Goal: Task Accomplishment & Management: Use online tool/utility

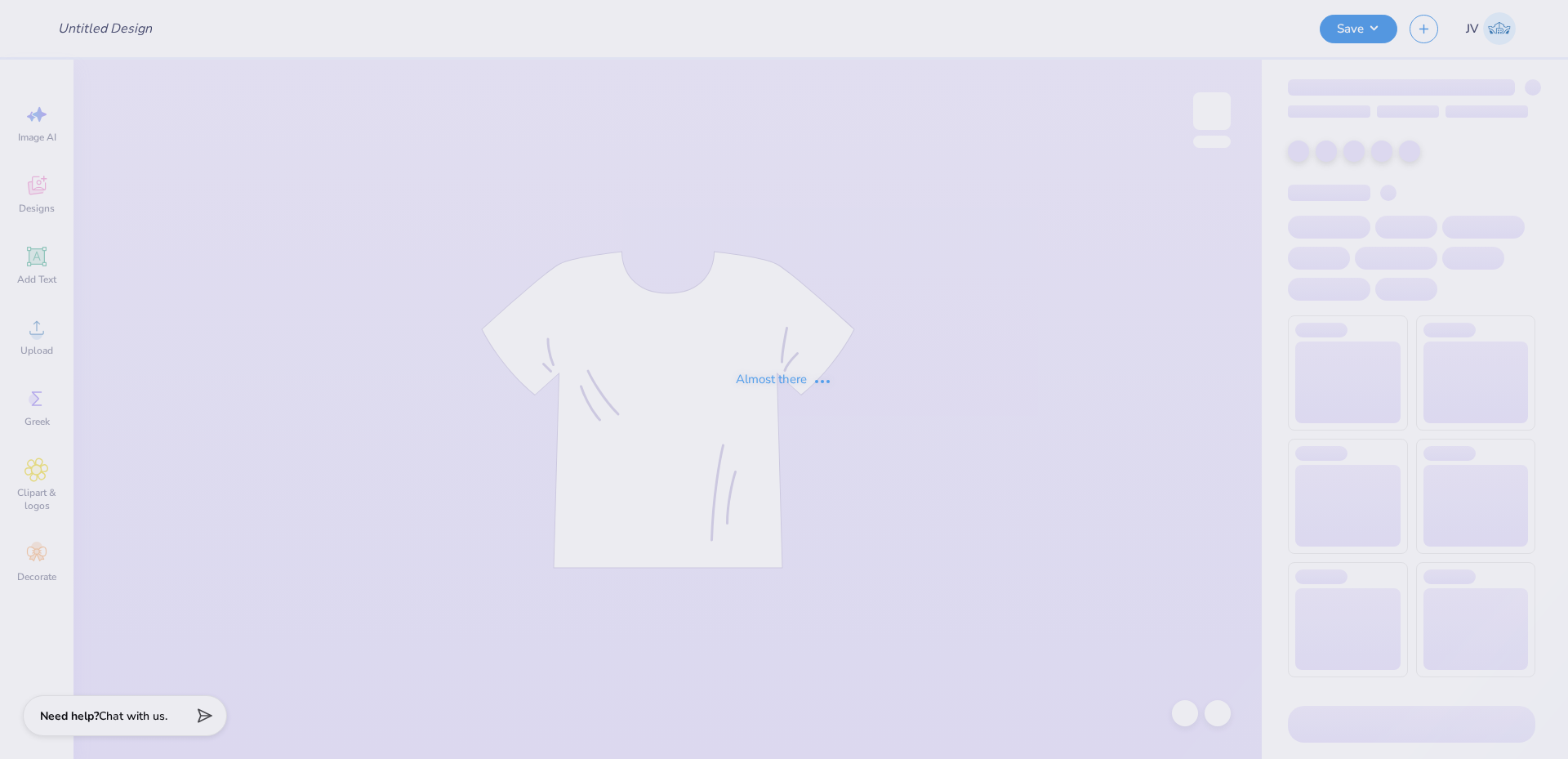
type input "Sigma Serves Children 2"
type input "DG Anchorsplash"
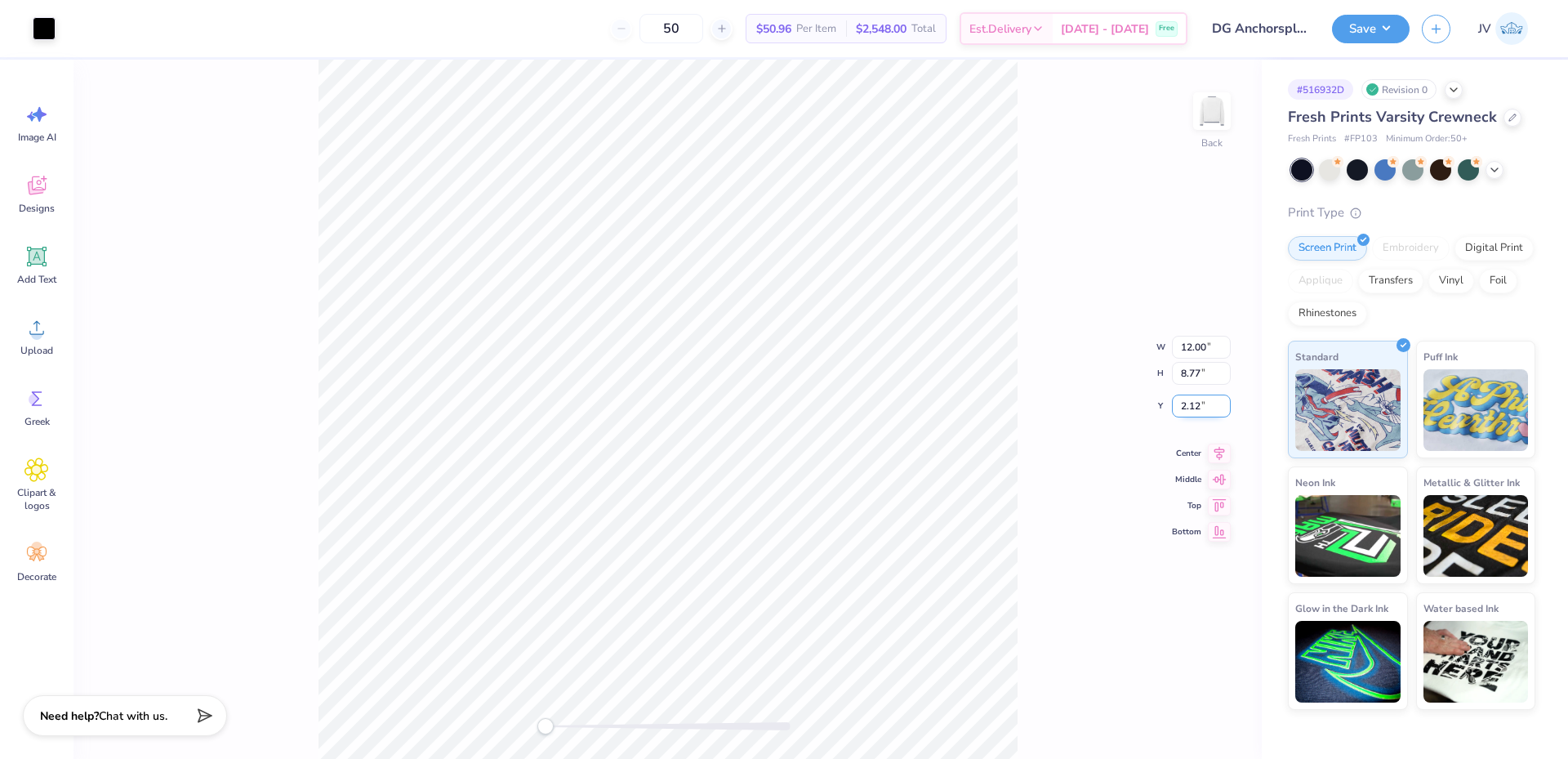
click at [1192, 408] on input "2.12" at bounding box center [1201, 406] width 59 height 23
type input "3"
click at [1089, 315] on div "Back W 12.00 12.00 " H 8.77 8.77 " Y 3 3 " Center Middle Top Bottom" at bounding box center [667, 409] width 1189 height 699
click at [290, 603] on div "Back" at bounding box center [667, 409] width 1189 height 699
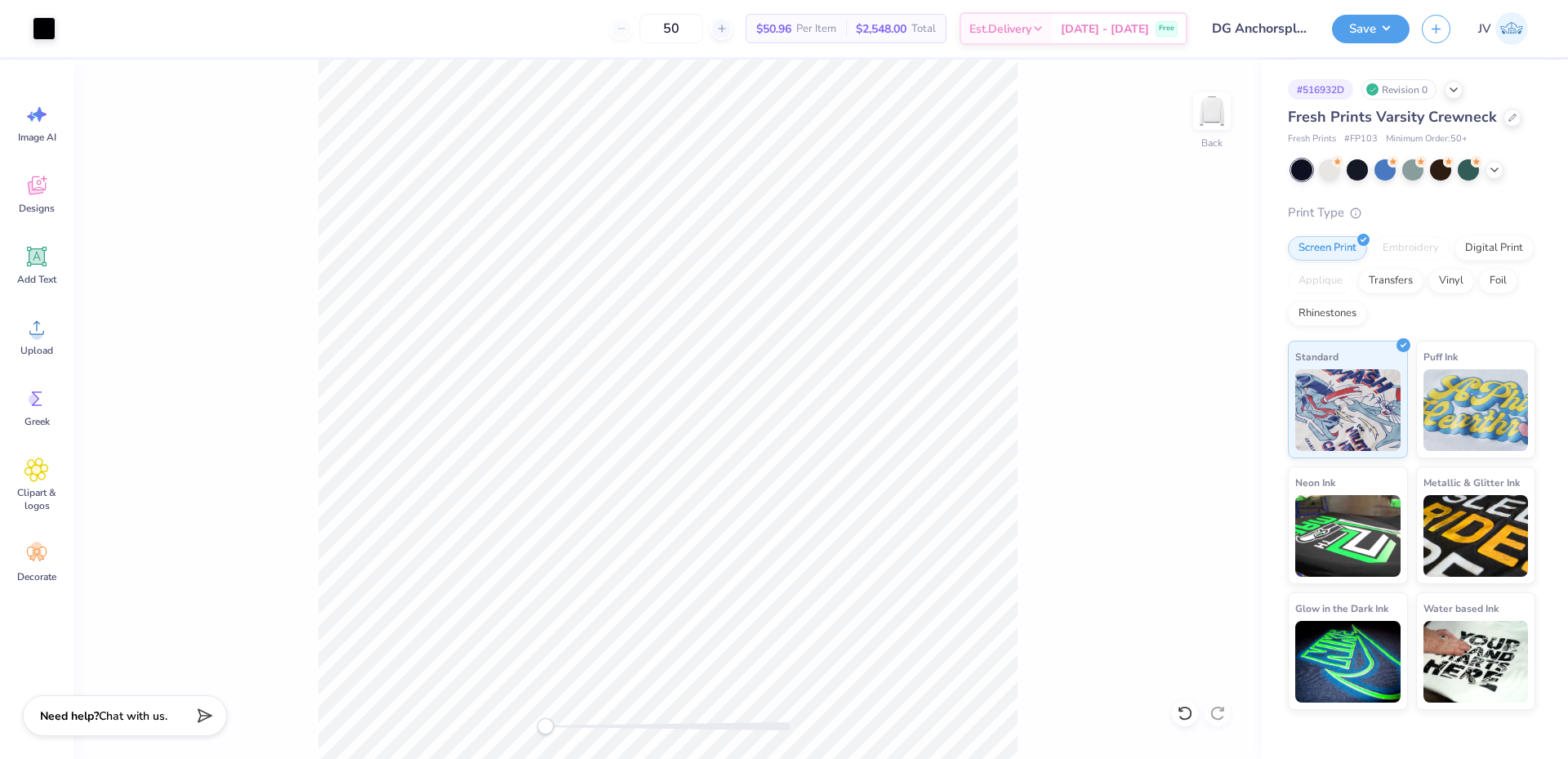
click at [1036, 459] on div "Back" at bounding box center [667, 409] width 1189 height 699
click at [425, 43] on div "Art colors 50 $50.96 Per Item $2,548.00 Total Est. Delivery Sep 23 - 26 Free De…" at bounding box center [784, 380] width 1568 height 759
click at [717, 531] on li "Group" at bounding box center [742, 532] width 128 height 32
click at [1181, 397] on input "2.12" at bounding box center [1201, 392] width 59 height 23
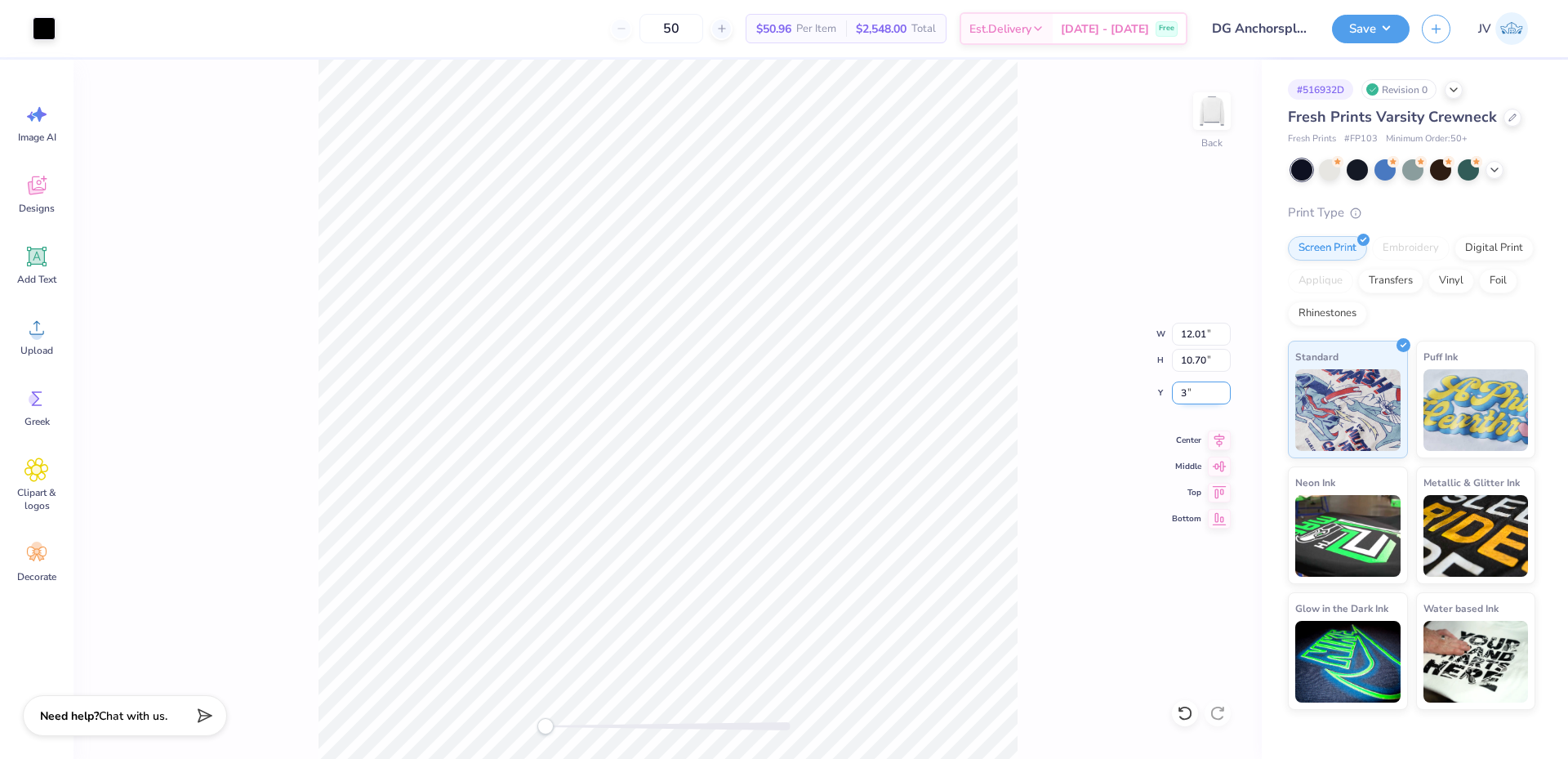
type input "3"
click at [1197, 333] on input "12.01" at bounding box center [1201, 333] width 59 height 23
type input "12.00"
click at [1206, 401] on input "3.00" at bounding box center [1201, 392] width 59 height 23
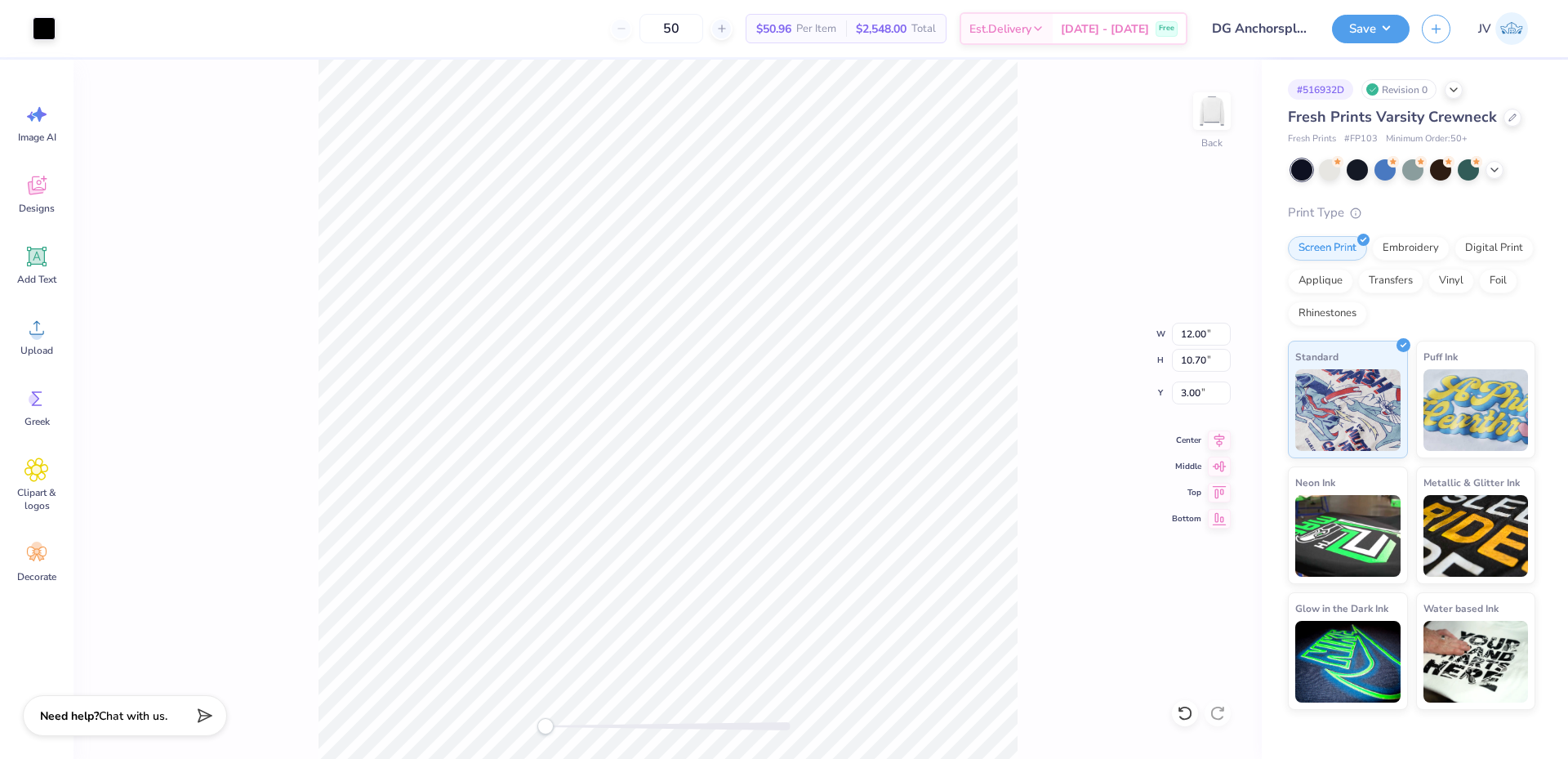
click at [1143, 342] on div "Back W 12.00 12.00 " H 10.70 10.70 " Y 3.00 3.00 " Center Middle Top Bottom" at bounding box center [667, 409] width 1189 height 699
click at [1222, 110] on img at bounding box center [1212, 111] width 65 height 65
click at [1222, 110] on img at bounding box center [1212, 111] width 33 height 33
click at [1059, 290] on div "Back" at bounding box center [667, 409] width 1189 height 699
click at [1208, 108] on img at bounding box center [1212, 111] width 65 height 65
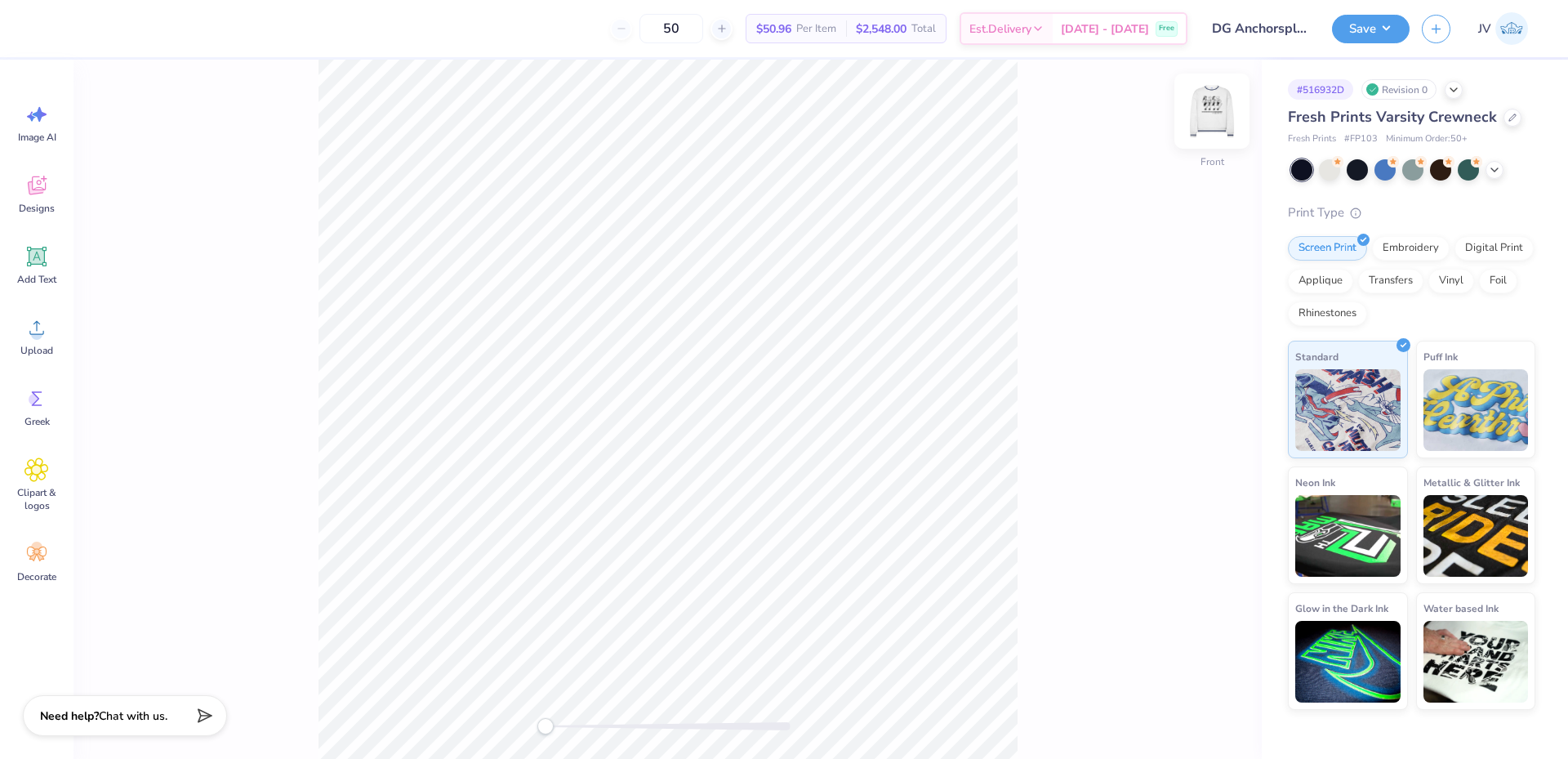
click at [1210, 107] on img at bounding box center [1212, 111] width 65 height 65
click at [1051, 543] on div "Back W 12.00 12.00 " H 10.70 10.70 " Y 3.00 3.00 " Center Middle Top Bottom" at bounding box center [667, 409] width 1189 height 699
click at [504, 740] on div "Back" at bounding box center [667, 409] width 1189 height 699
click at [1395, 25] on button "Save" at bounding box center [1371, 27] width 78 height 29
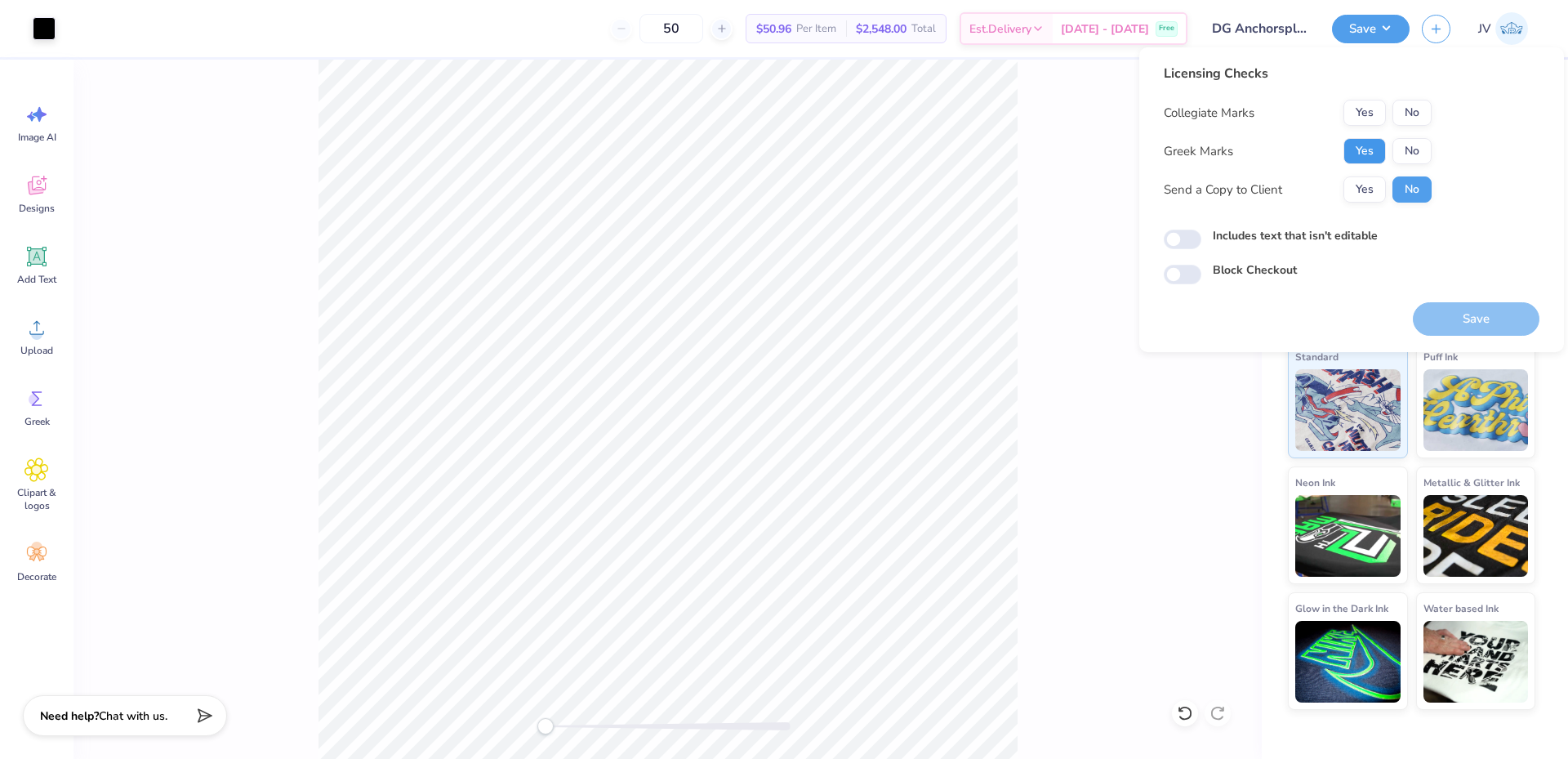
click at [1371, 150] on button "Yes" at bounding box center [1365, 151] width 42 height 26
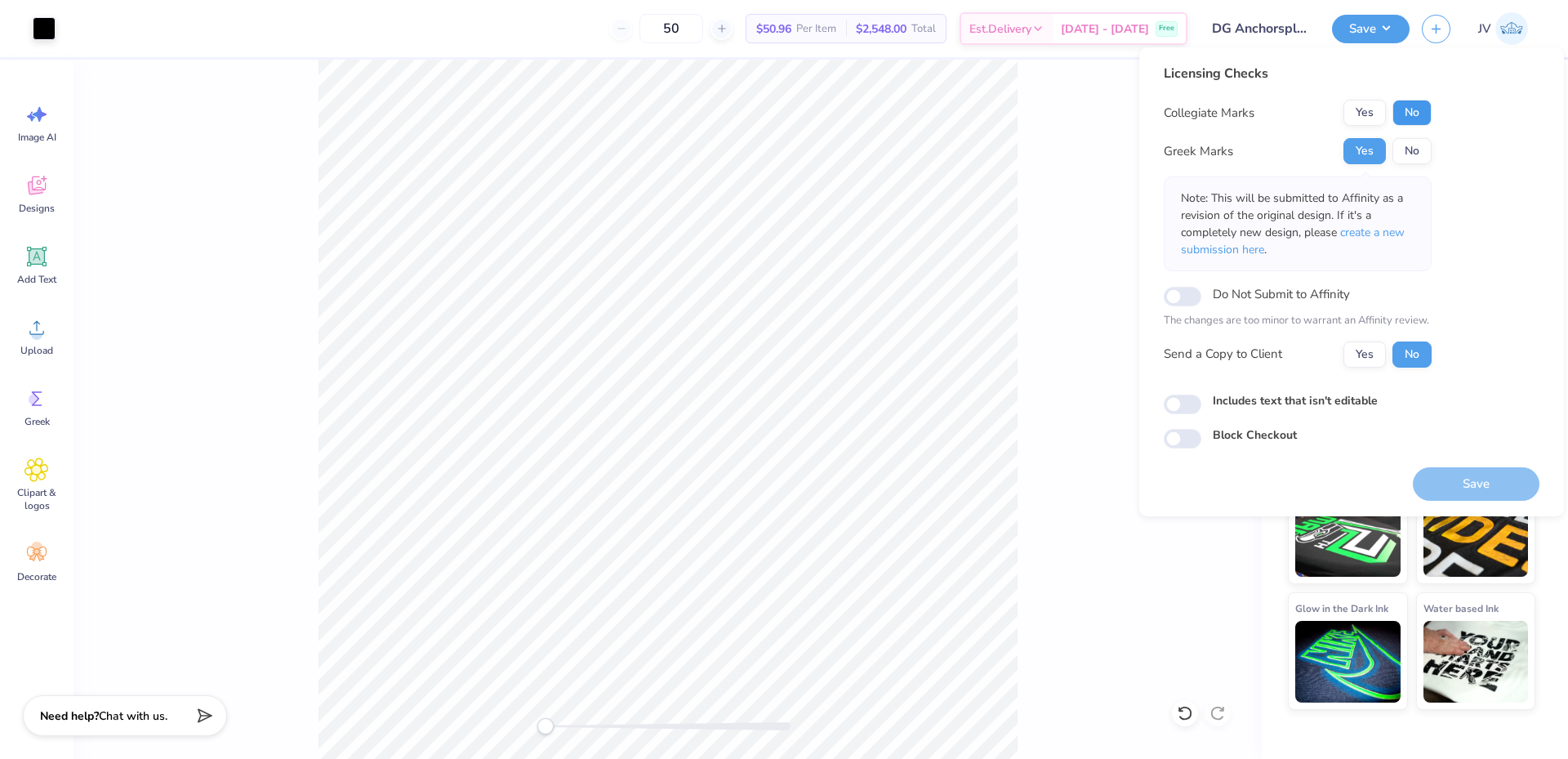
click at [1411, 108] on button "No" at bounding box center [1412, 112] width 39 height 26
click at [1399, 231] on span "create a new submission here" at bounding box center [1293, 241] width 224 height 33
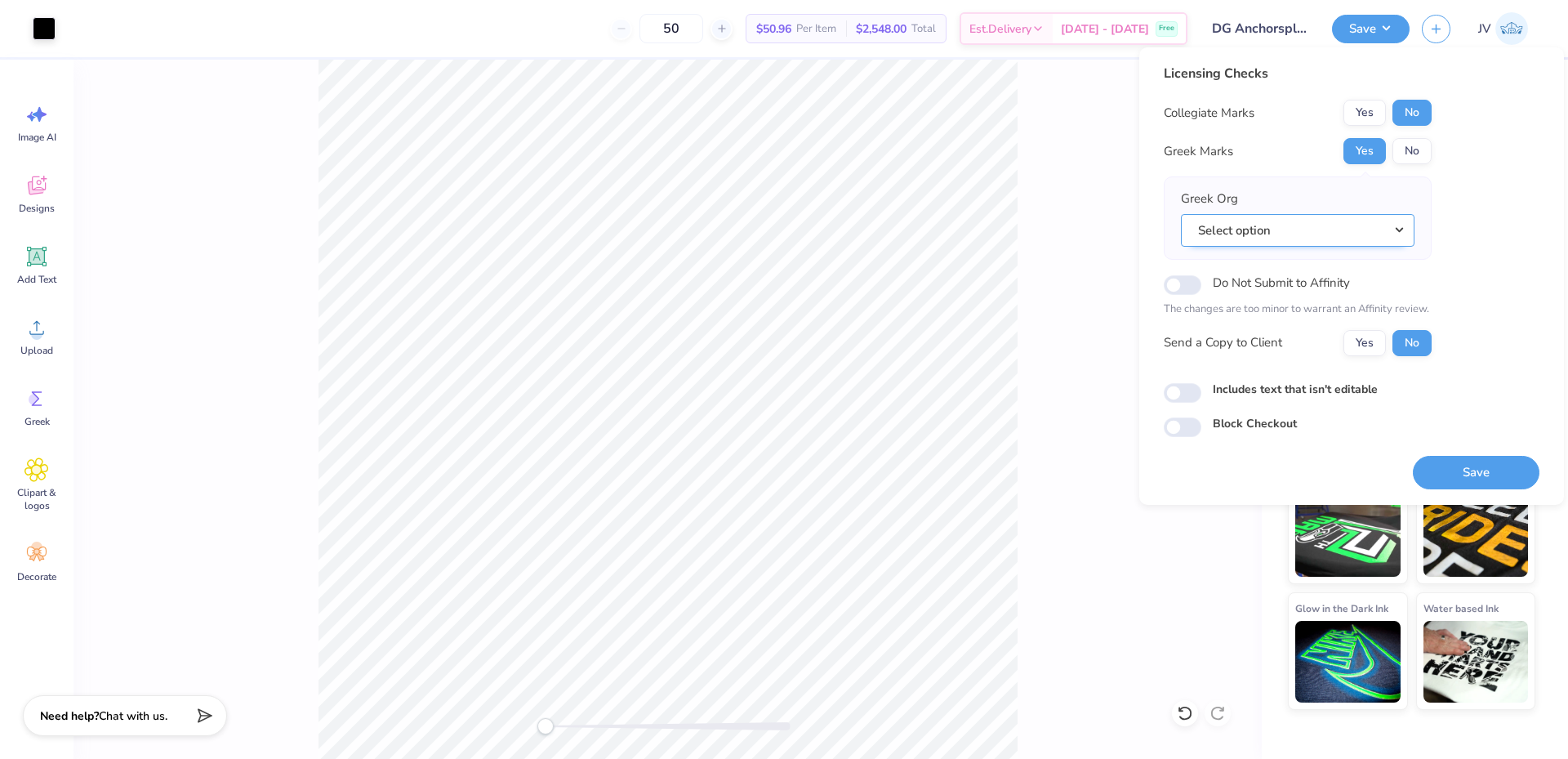
click at [1377, 234] on button "Select option" at bounding box center [1298, 230] width 234 height 33
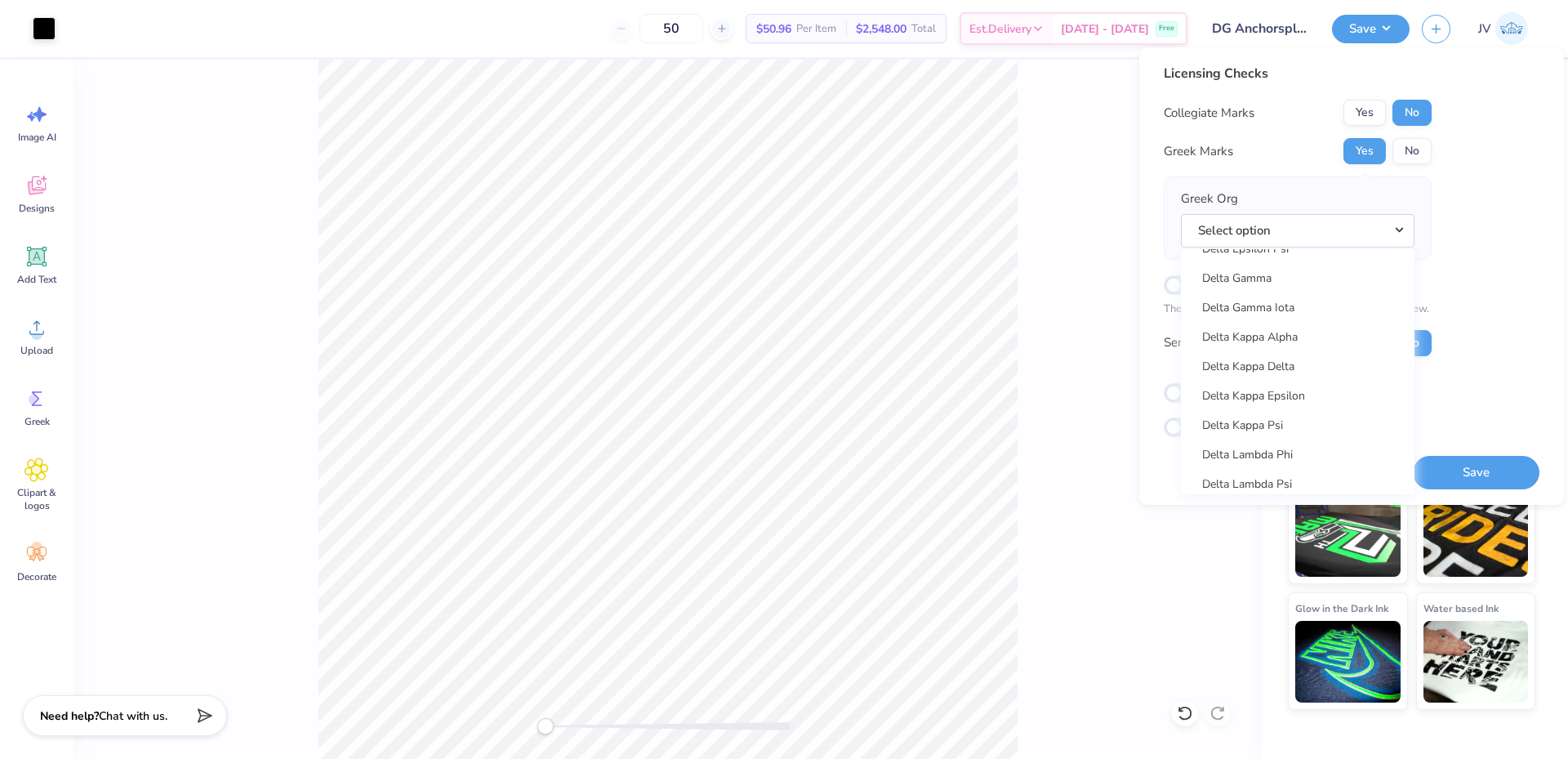
scroll to position [3781, 0]
click at [1300, 292] on link "Delta Gamma" at bounding box center [1298, 283] width 220 height 27
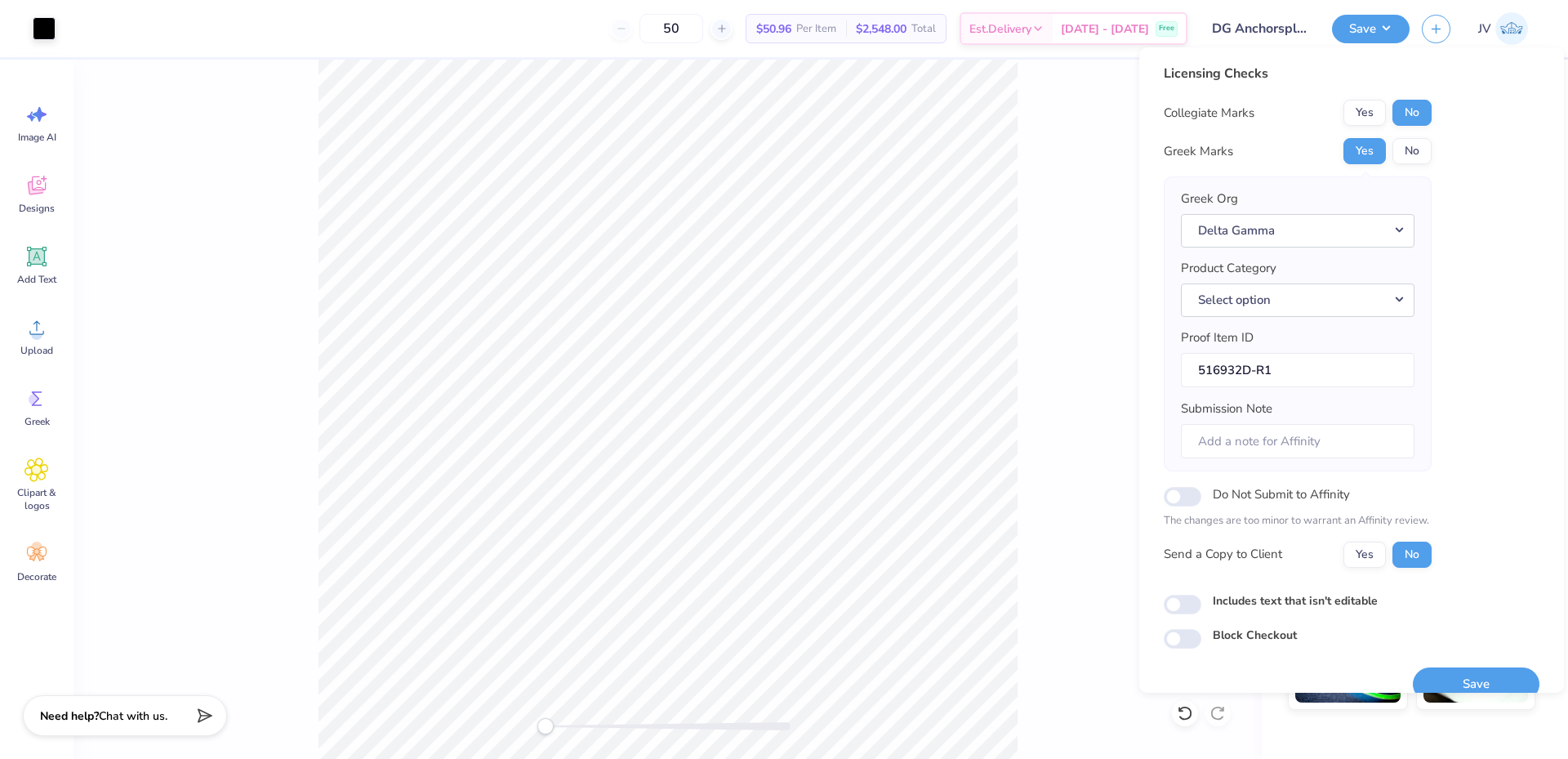
click at [1528, 260] on div "Licensing Checks Collegiate Marks Yes No Greek Marks Yes No Greek Org Delta Gam…" at bounding box center [1352, 370] width 425 height 645
click at [1356, 299] on button "Select option" at bounding box center [1298, 300] width 234 height 33
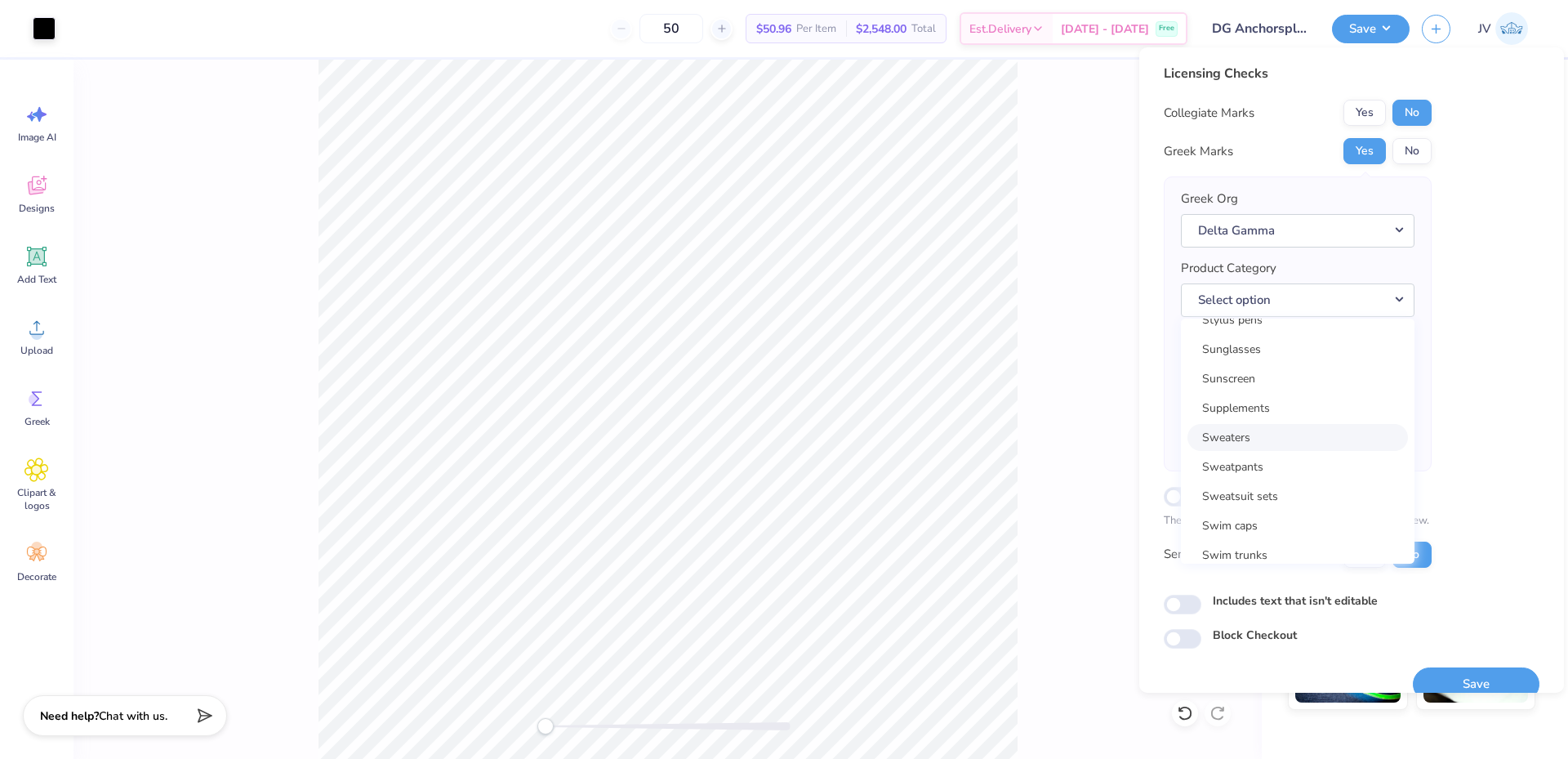
click at [1299, 442] on link "Sweaters" at bounding box center [1298, 437] width 220 height 27
click at [1474, 309] on div "Licensing Checks Collegiate Marks Yes No Greek Marks Yes No Greek Org Delta Gam…" at bounding box center [1352, 357] width 376 height 586
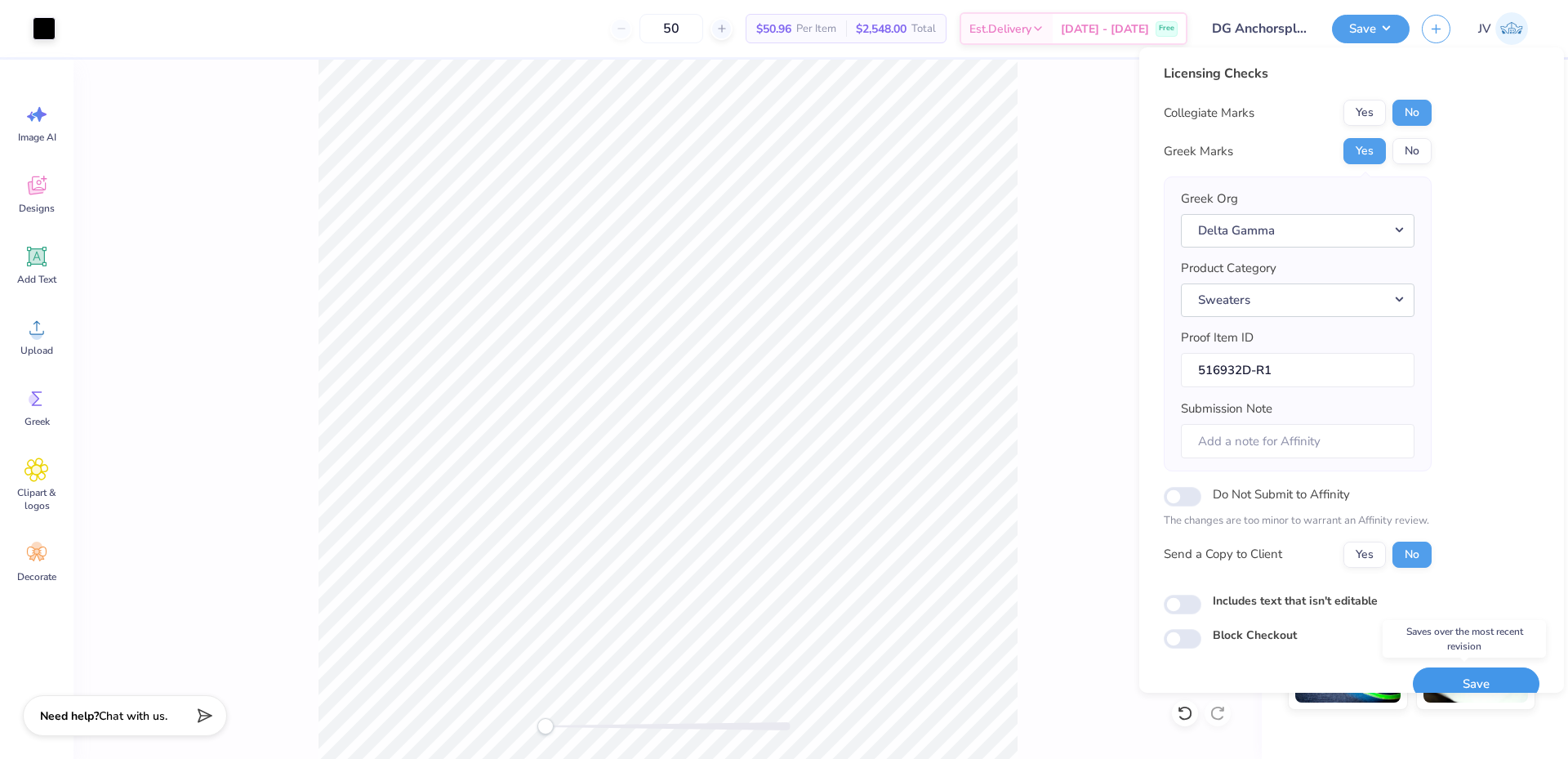
click at [1482, 676] on button "Save" at bounding box center [1477, 684] width 126 height 33
